Goal: Task Accomplishment & Management: Complete application form

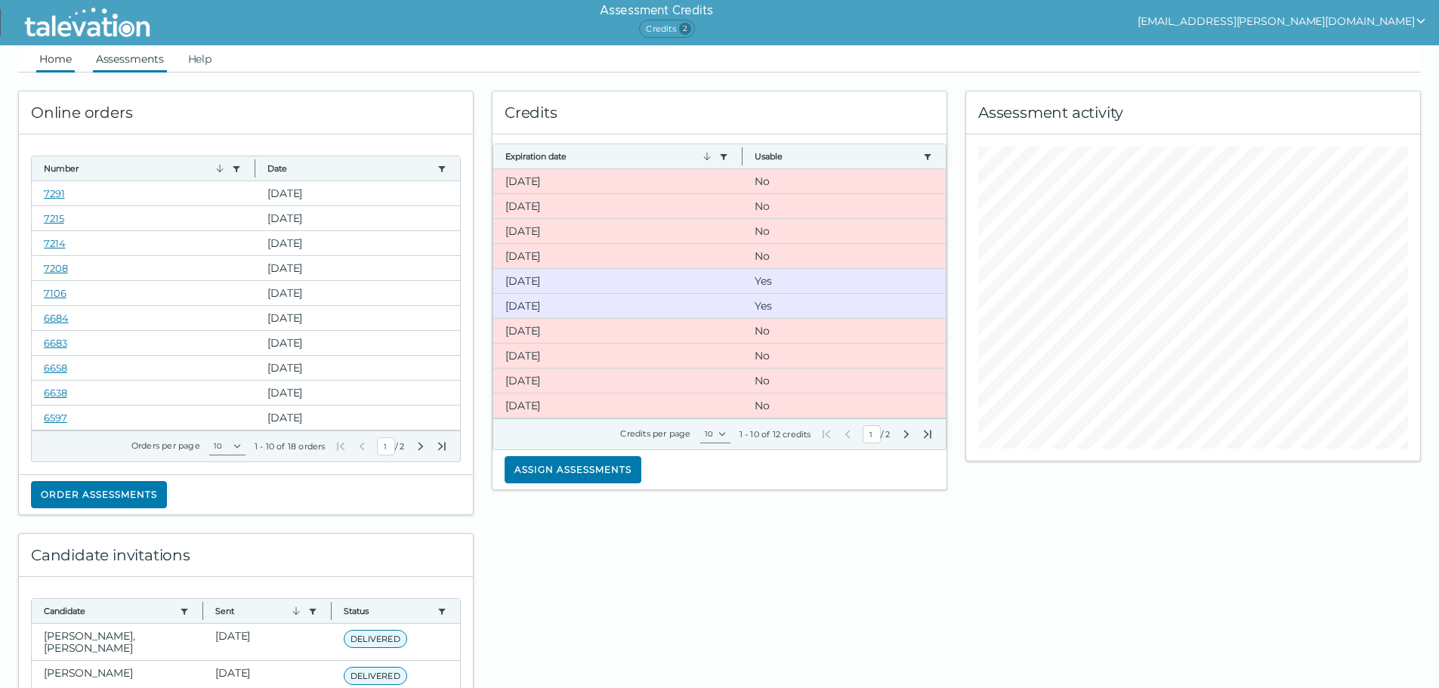
click at [97, 57] on link "Assessments" at bounding box center [130, 58] width 74 height 27
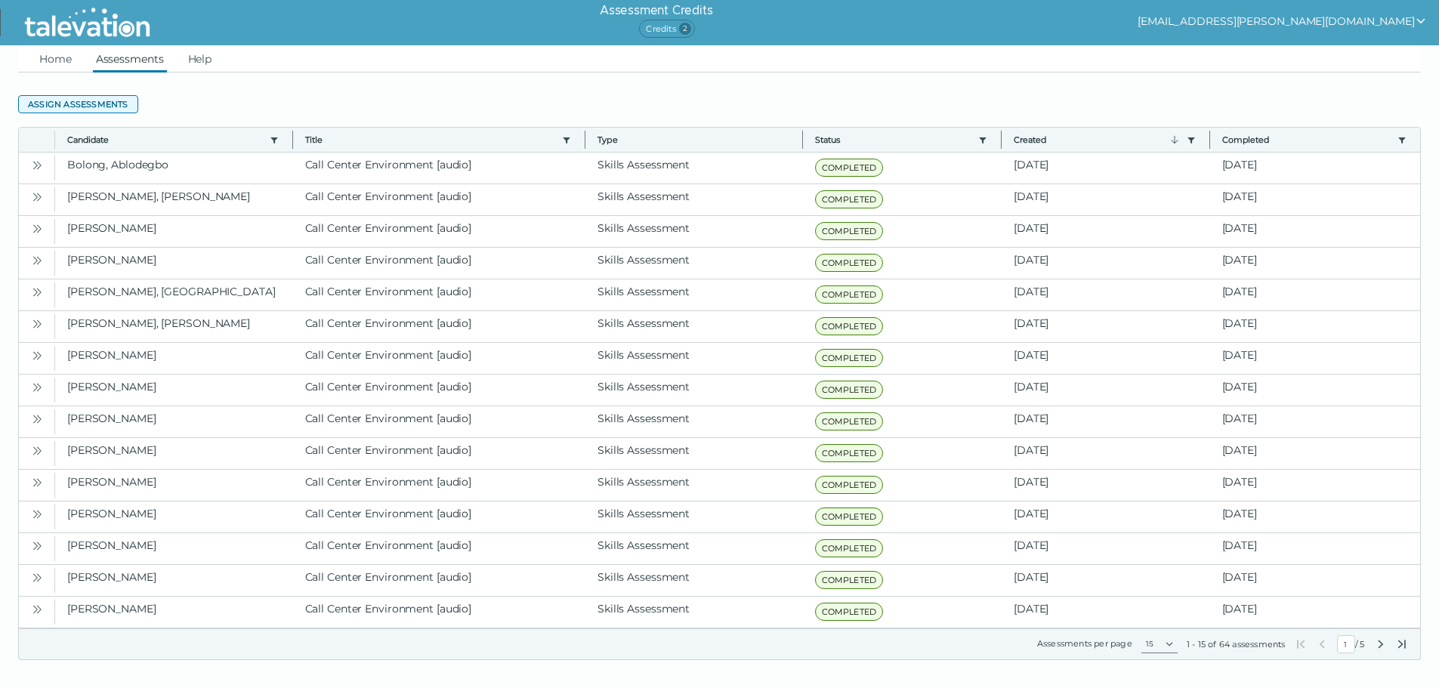
click at [69, 102] on button "Assign assessments" at bounding box center [78, 104] width 120 height 18
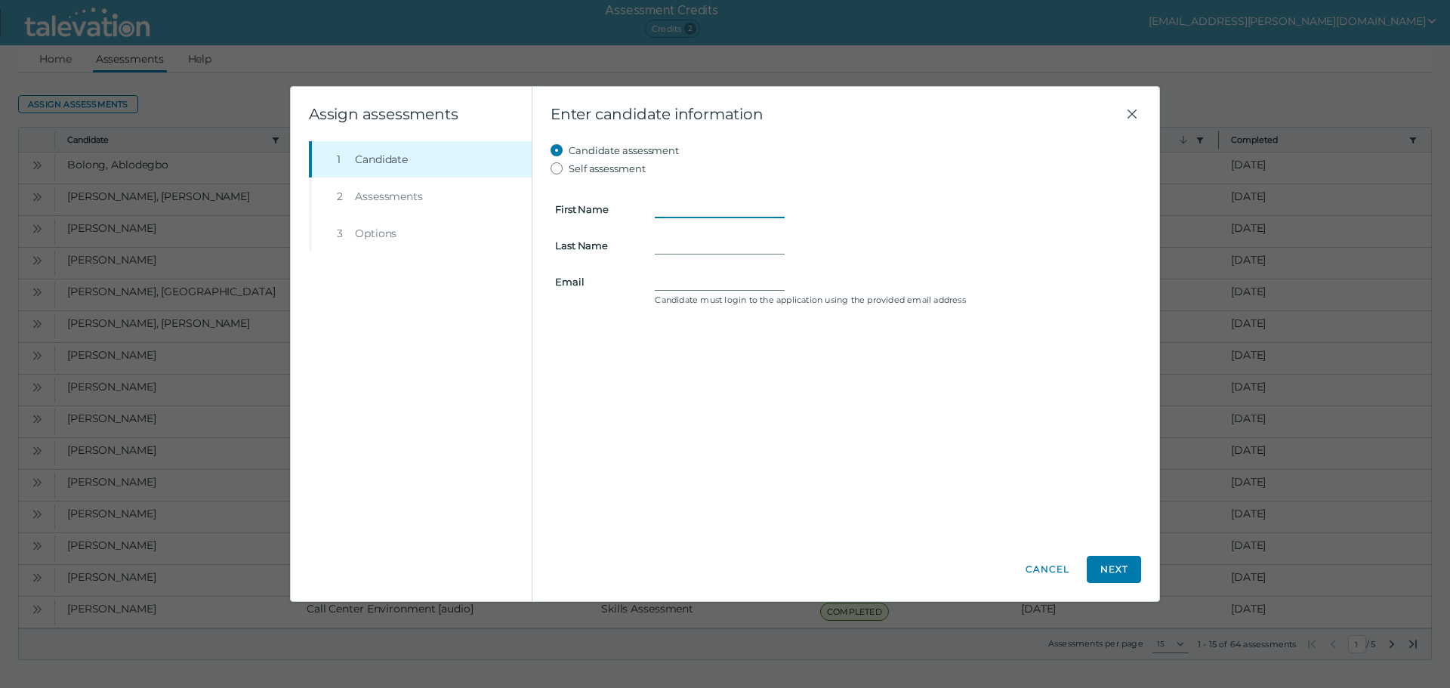
click at [709, 201] on input "First Name" at bounding box center [720, 209] width 130 height 18
type input "[PERSON_NAME]"
click at [687, 261] on form "First Name [PERSON_NAME] Last Name [PERSON_NAME] Email Candidate must login to …" at bounding box center [846, 252] width 591 height 148
click at [687, 270] on form "First Name [PERSON_NAME] Last Name [PERSON_NAME] Email Candidate must login to …" at bounding box center [846, 252] width 591 height 148
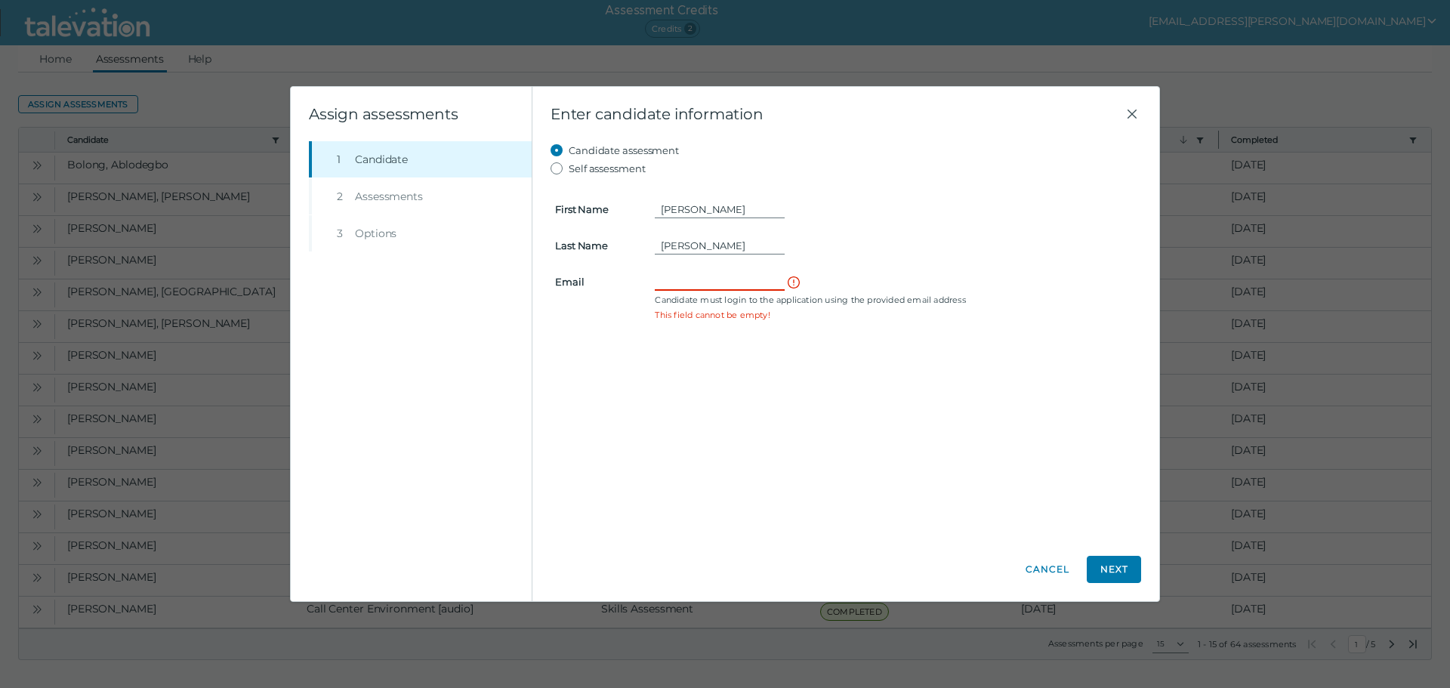
click at [686, 275] on input "Email" at bounding box center [720, 282] width 130 height 18
paste input "[EMAIL_ADDRESS][DOMAIN_NAME]"
type input "[EMAIL_ADDRESS][DOMAIN_NAME]"
click at [1134, 564] on button "Next" at bounding box center [1114, 569] width 54 height 27
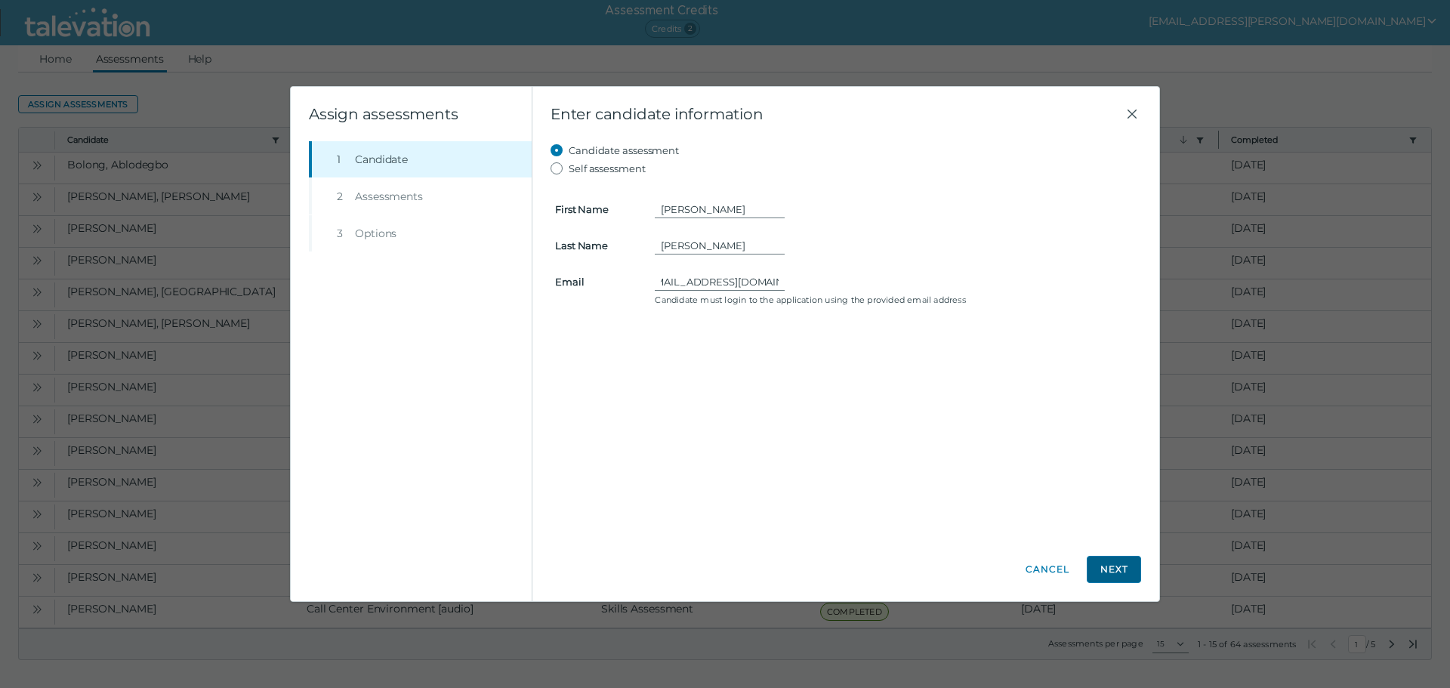
scroll to position [0, 0]
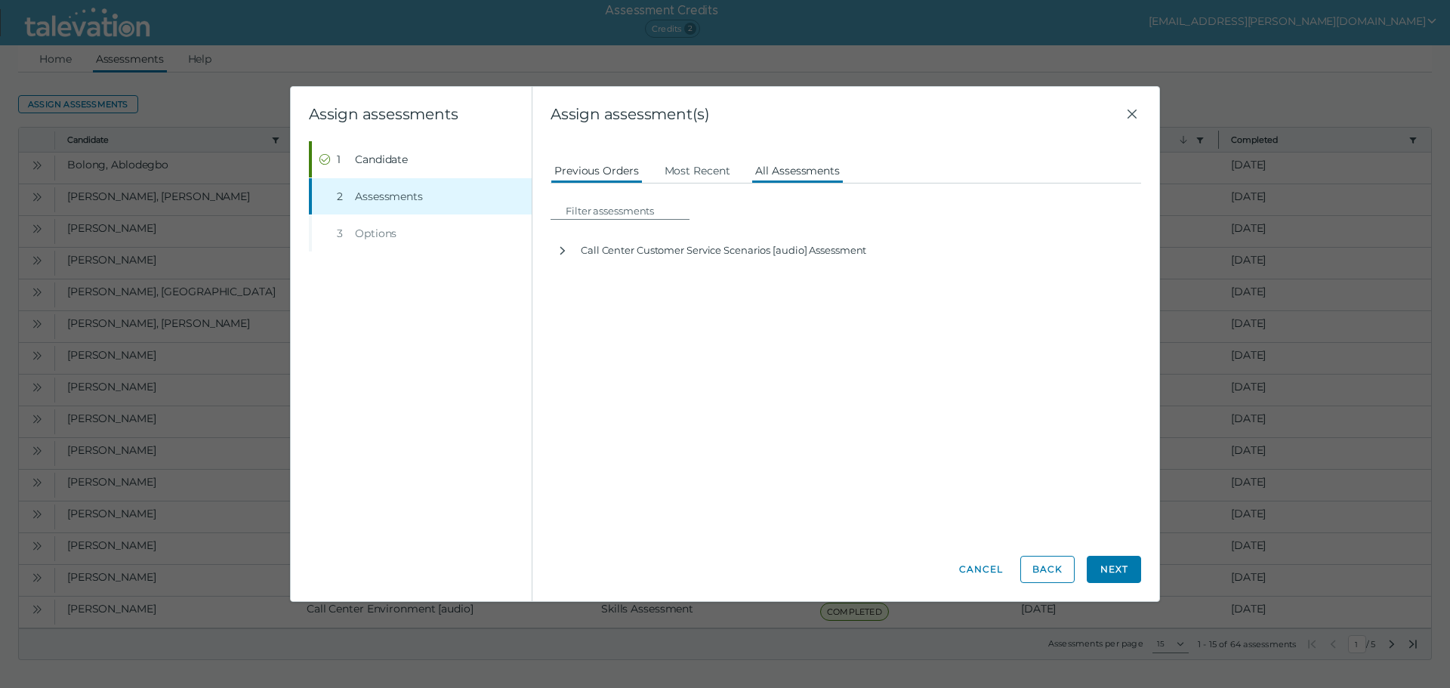
click at [802, 162] on button "All Assessments" at bounding box center [798, 169] width 92 height 27
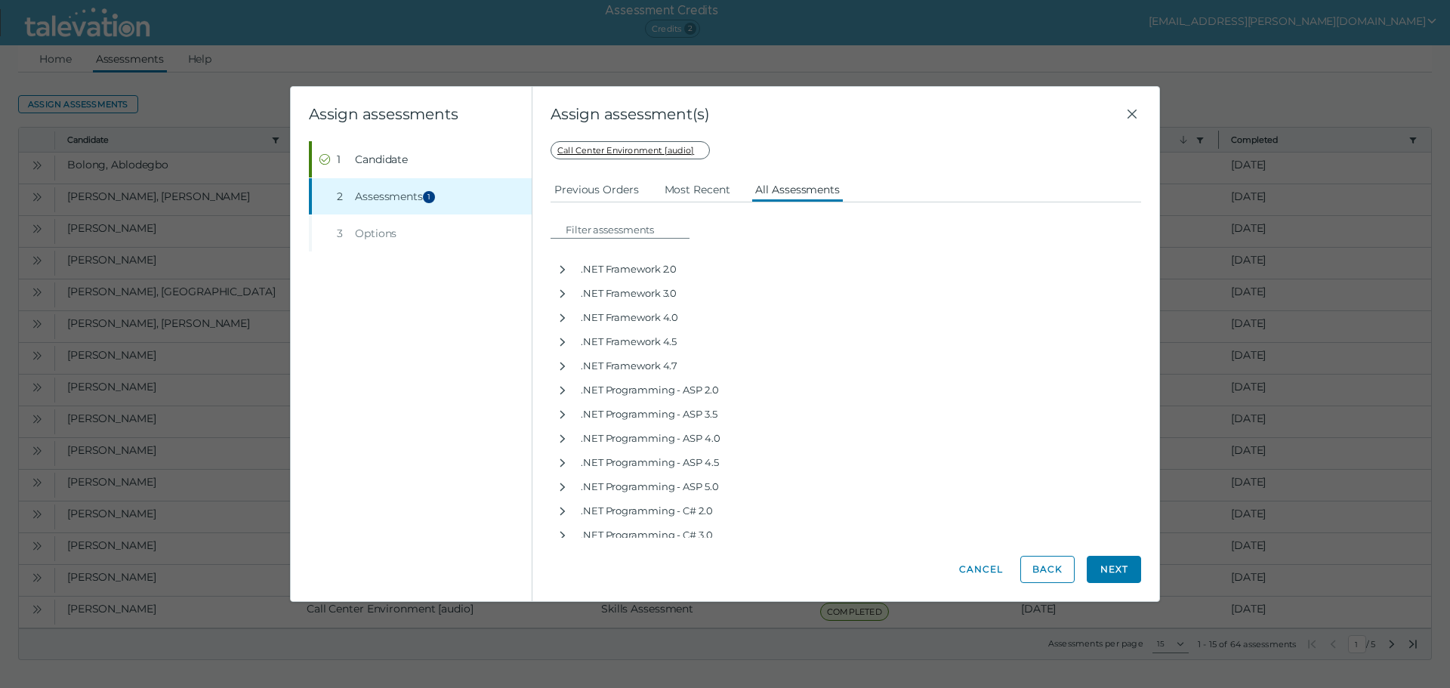
click at [1127, 563] on button "Next" at bounding box center [1114, 569] width 54 height 27
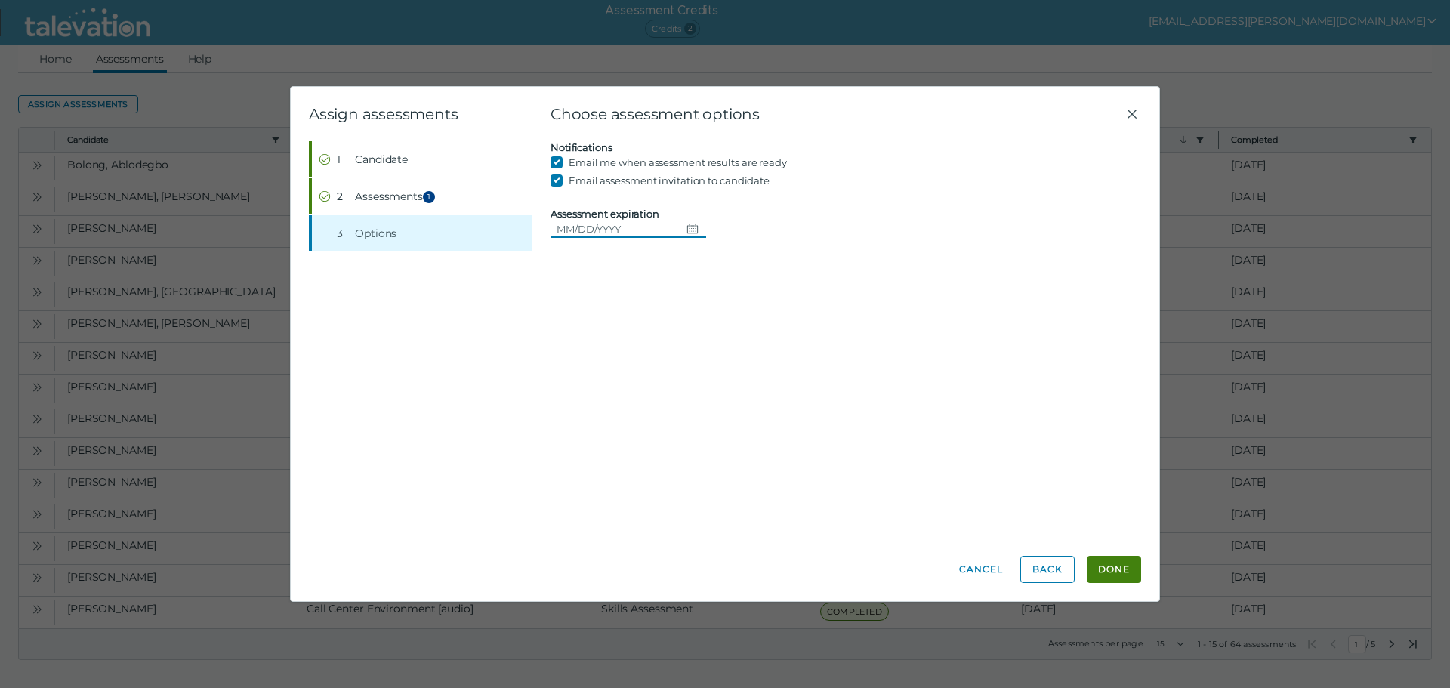
click at [673, 230] on input "Assessment expiration" at bounding box center [616, 229] width 130 height 18
click at [1111, 561] on button "Done" at bounding box center [1114, 569] width 54 height 27
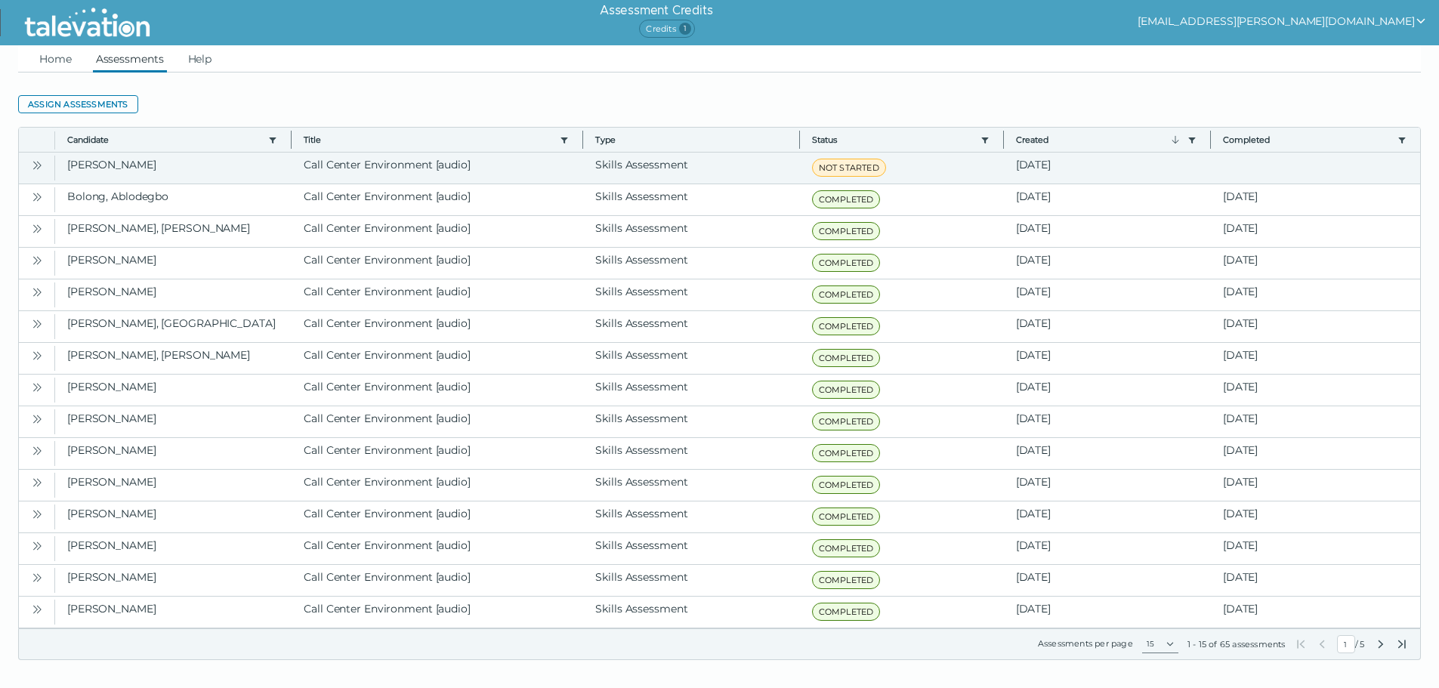
click at [32, 165] on icon "Open" at bounding box center [37, 165] width 12 height 12
